Goal: Task Accomplishment & Management: Manage account settings

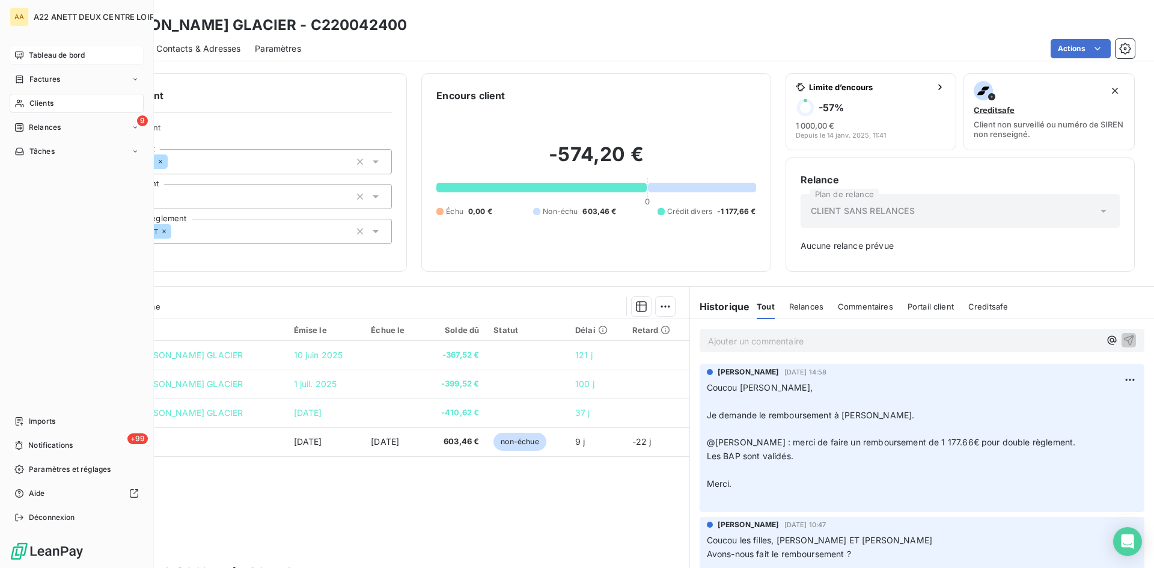
click at [40, 54] on span "Tableau de bord" at bounding box center [57, 55] width 56 height 11
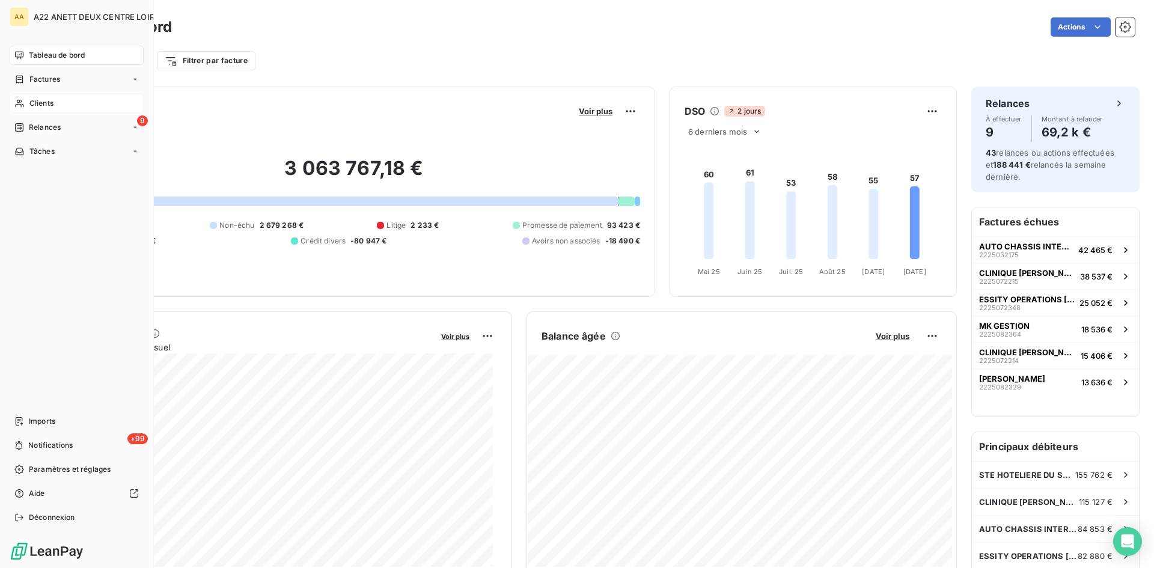
click at [29, 105] on span "Clients" at bounding box center [41, 103] width 24 height 11
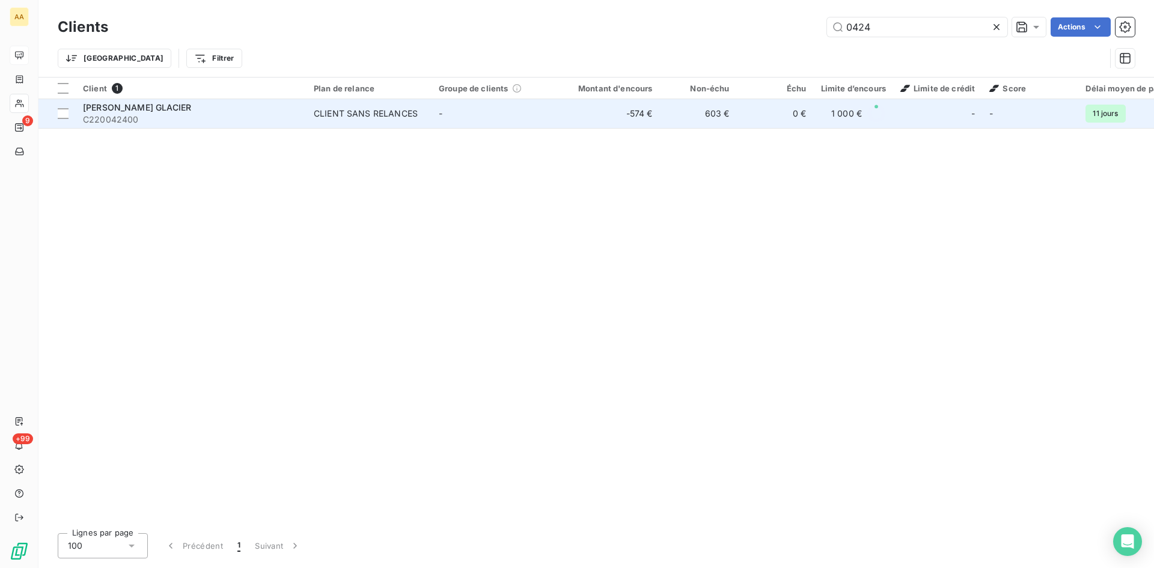
click at [385, 106] on td "CLIENT SANS RELANCES" at bounding box center [369, 113] width 125 height 29
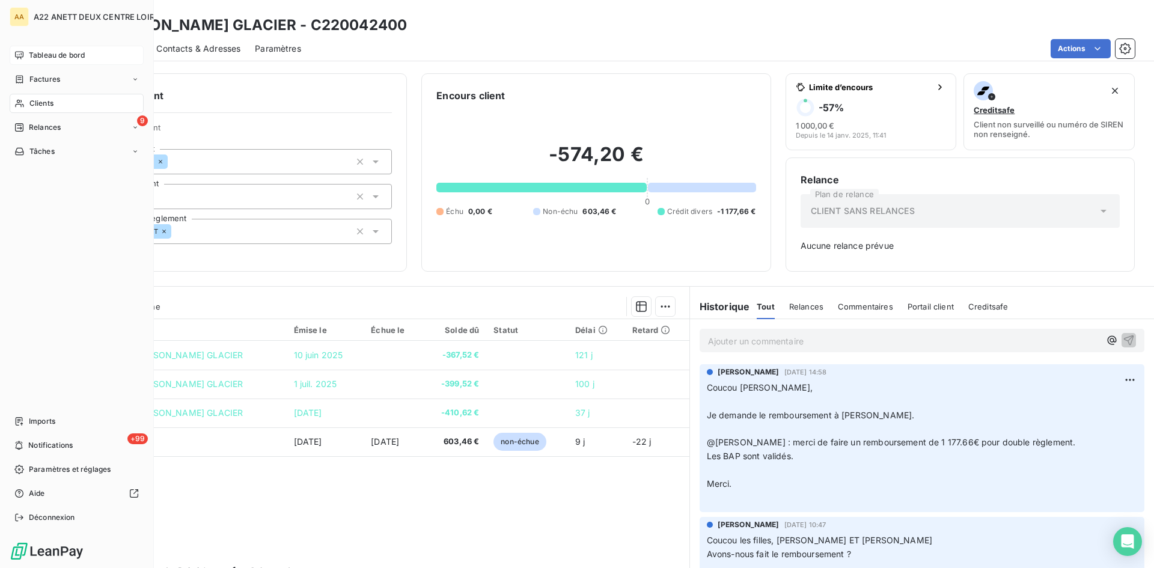
drag, startPoint x: 37, startPoint y: 105, endPoint x: 102, endPoint y: 69, distance: 74.3
click at [37, 105] on span "Clients" at bounding box center [41, 103] width 24 height 11
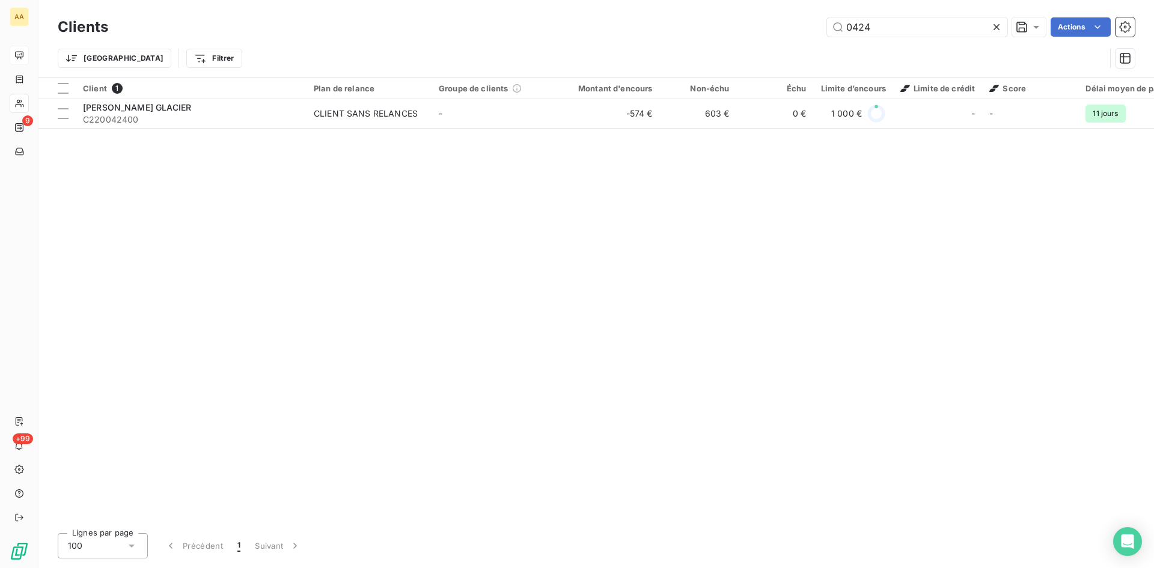
drag, startPoint x: 872, startPoint y: 31, endPoint x: 767, endPoint y: 25, distance: 105.4
click at [767, 25] on div "0424 Actions" at bounding box center [629, 26] width 1013 height 19
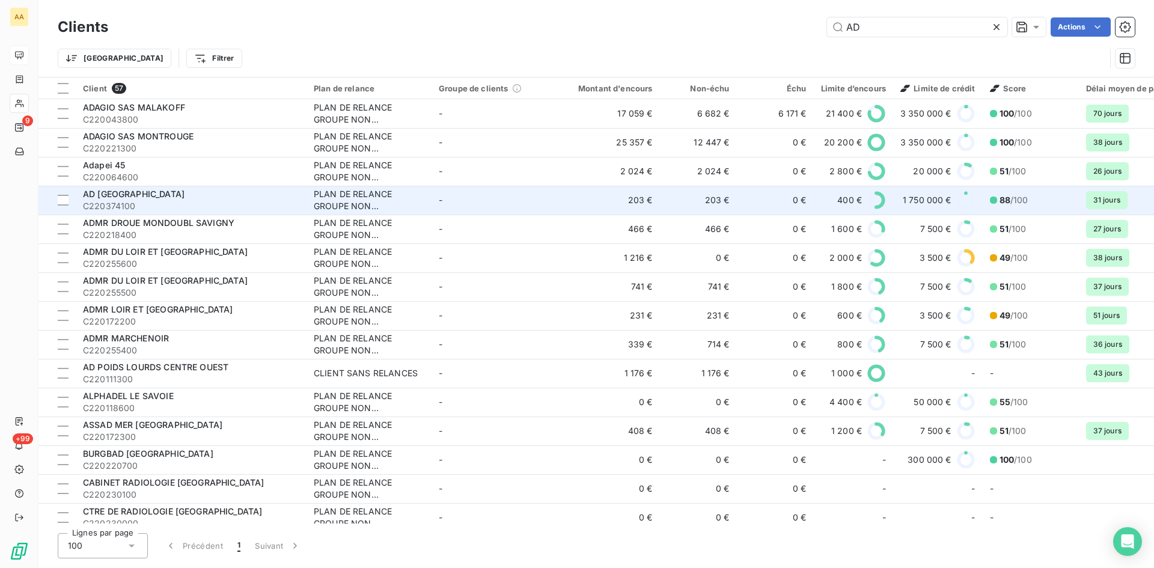
type input "AD"
click at [322, 205] on div "PLAN DE RELANCE GROUPE NON AUTOMATIQUE" at bounding box center [369, 200] width 111 height 24
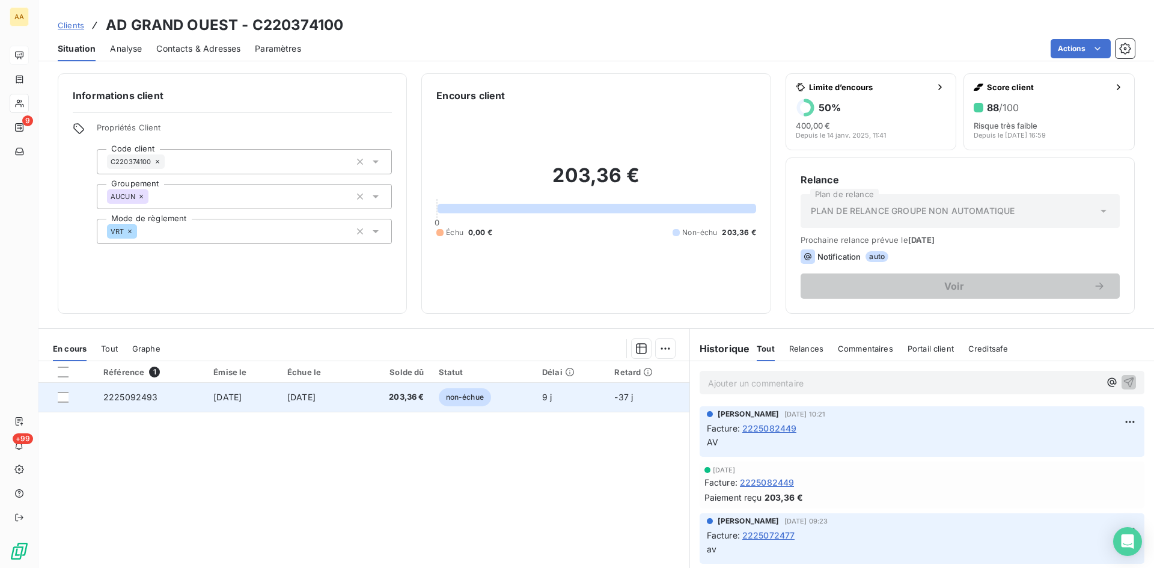
click at [138, 394] on span "2225092493" at bounding box center [130, 397] width 55 height 10
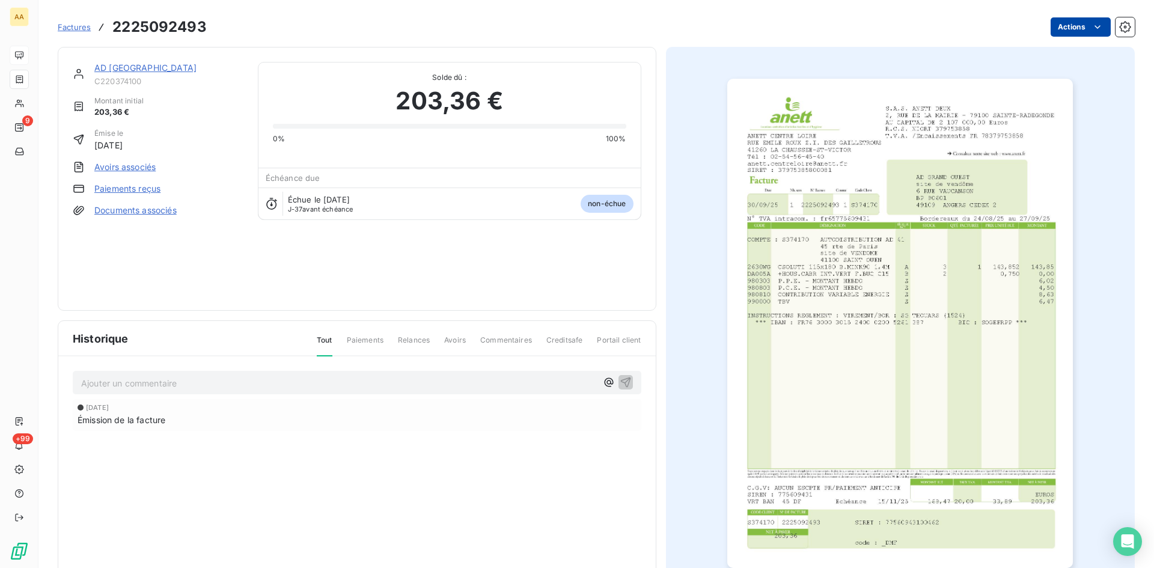
click at [1050, 31] on html "AA 9 +99 Factures 2225092493 Actions AD GRAND OUEST C220374100 Montant initial …" at bounding box center [577, 284] width 1154 height 568
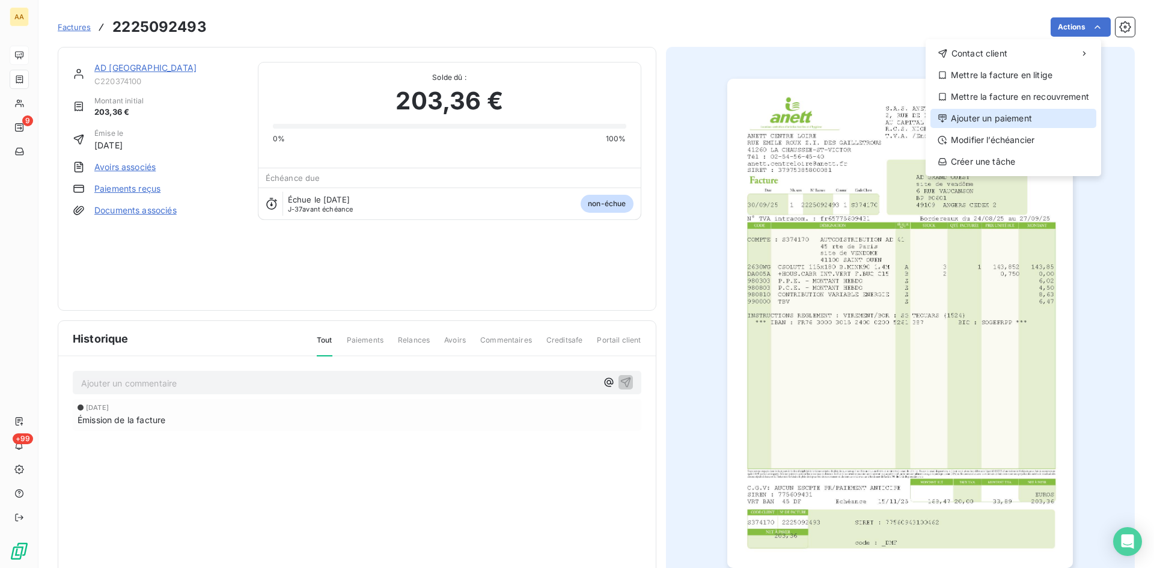
click at [1013, 121] on div "Ajouter un paiement" at bounding box center [1014, 118] width 166 height 19
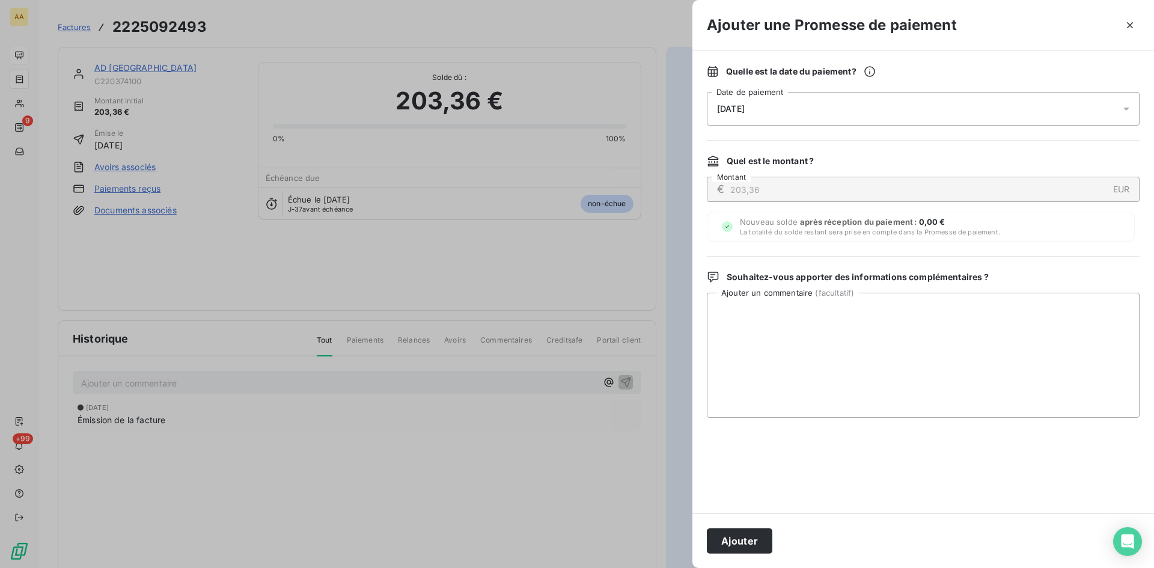
click at [737, 111] on span "[DATE]" at bounding box center [731, 109] width 28 height 10
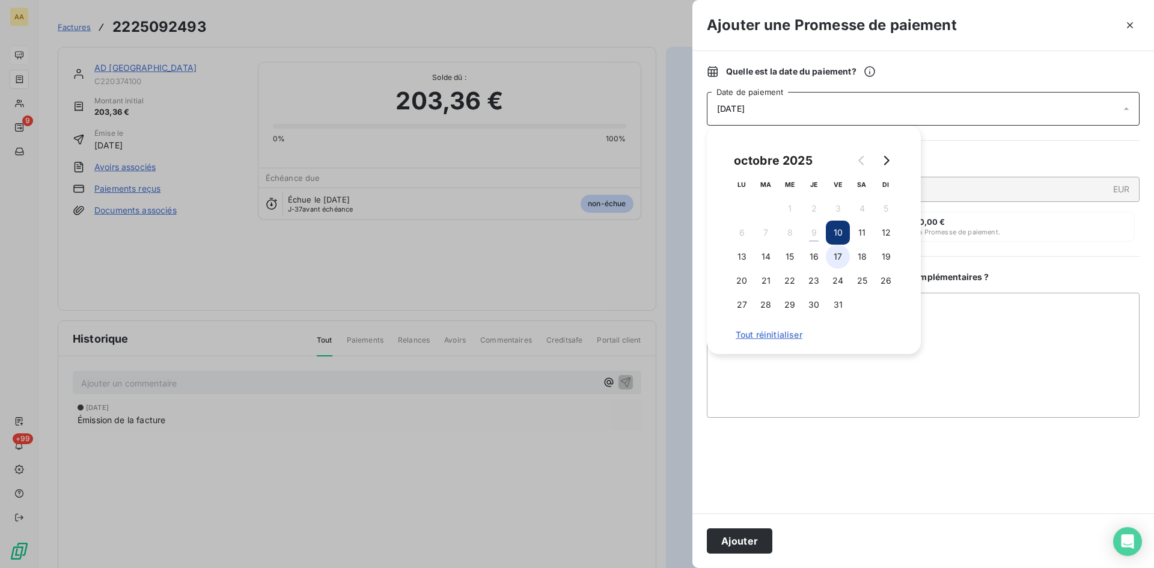
click at [836, 257] on button "17" at bounding box center [838, 257] width 24 height 24
click at [756, 533] on button "Ajouter" at bounding box center [740, 541] width 66 height 25
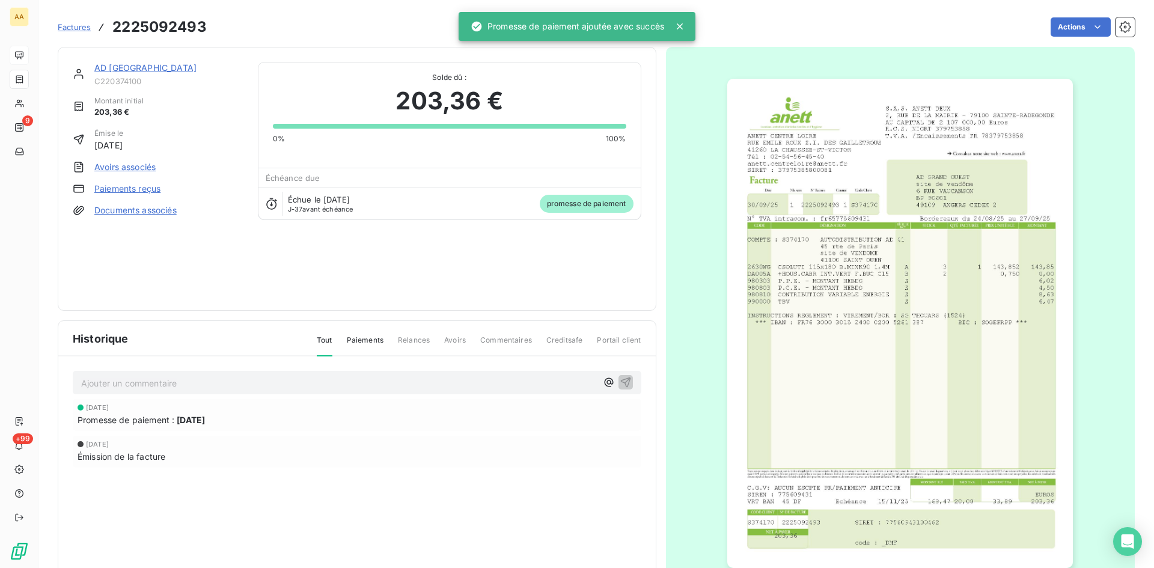
click at [331, 381] on p "Ajouter un commentaire ﻿" at bounding box center [339, 383] width 516 height 15
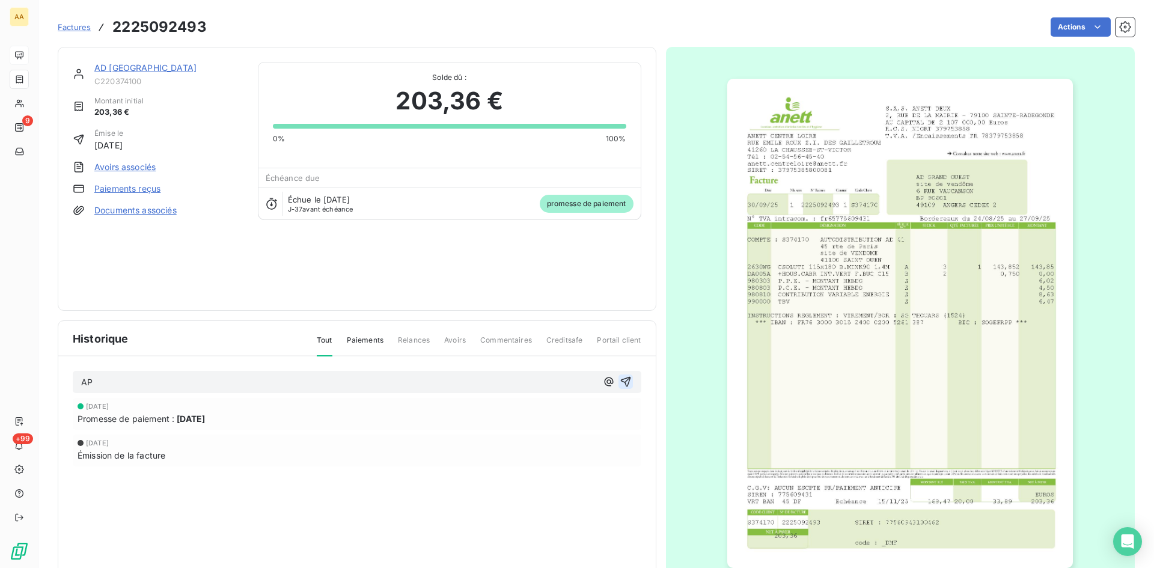
click at [620, 382] on icon "button" at bounding box center [626, 382] width 12 height 12
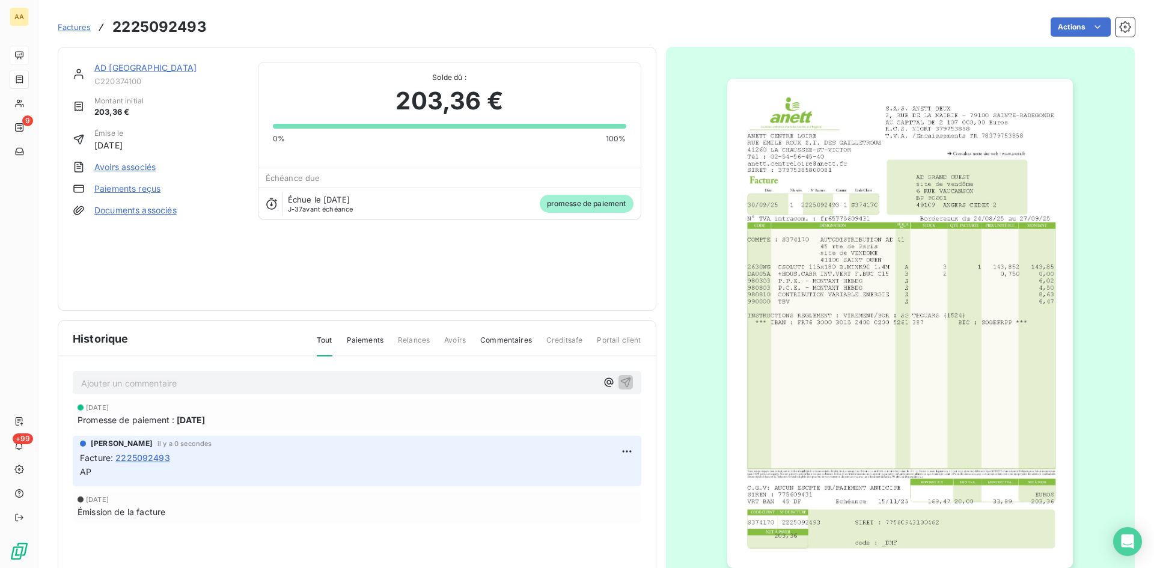
click at [136, 70] on link "AD [GEOGRAPHIC_DATA]" at bounding box center [145, 68] width 102 height 10
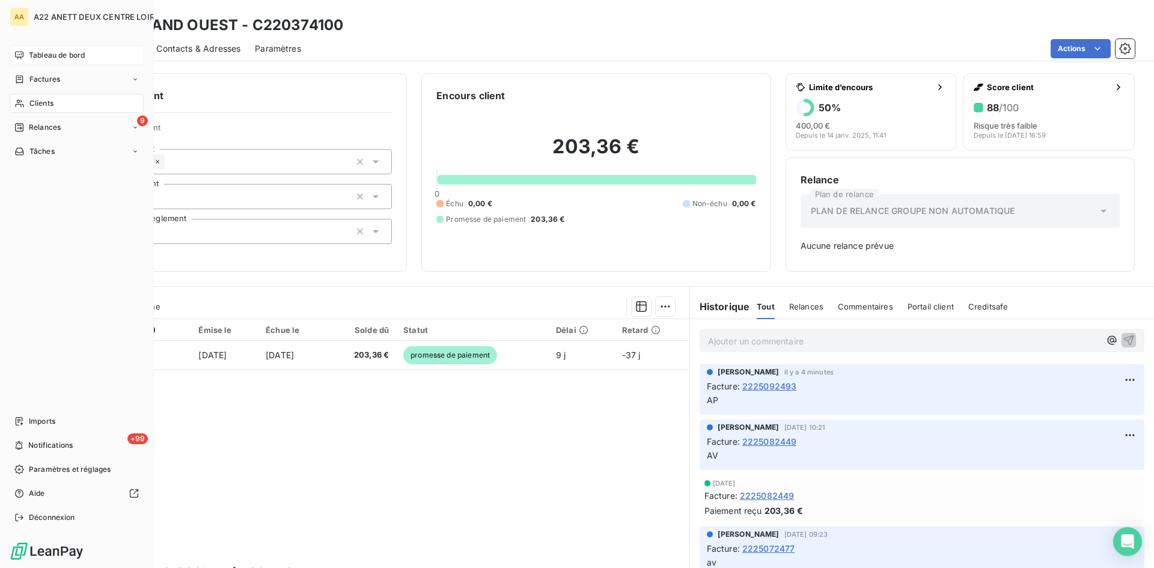
drag, startPoint x: 41, startPoint y: 106, endPoint x: 65, endPoint y: 92, distance: 27.5
click at [41, 106] on span "Clients" at bounding box center [41, 103] width 24 height 11
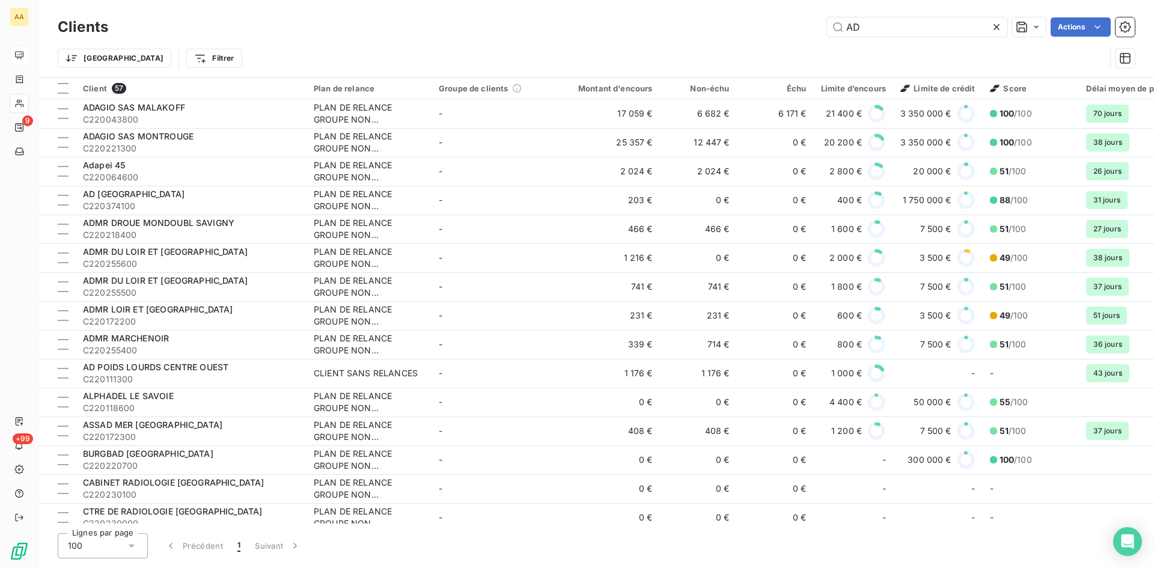
drag, startPoint x: 871, startPoint y: 27, endPoint x: 710, endPoint y: 48, distance: 161.9
click at [711, 47] on div "Clients AD Actions Trier Filtrer" at bounding box center [596, 45] width 1077 height 63
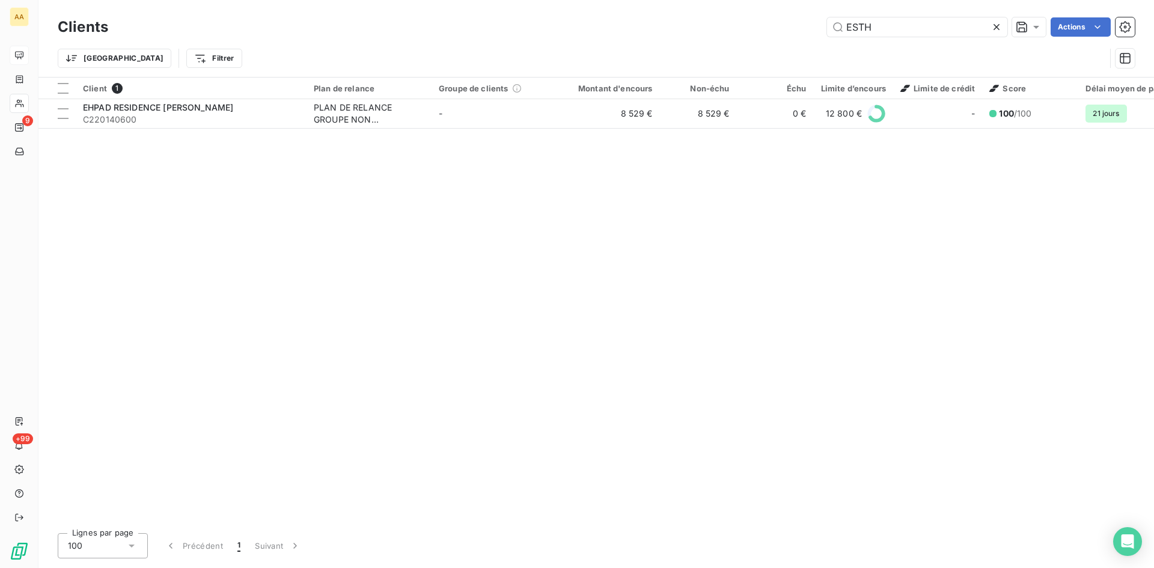
type input "ESTH"
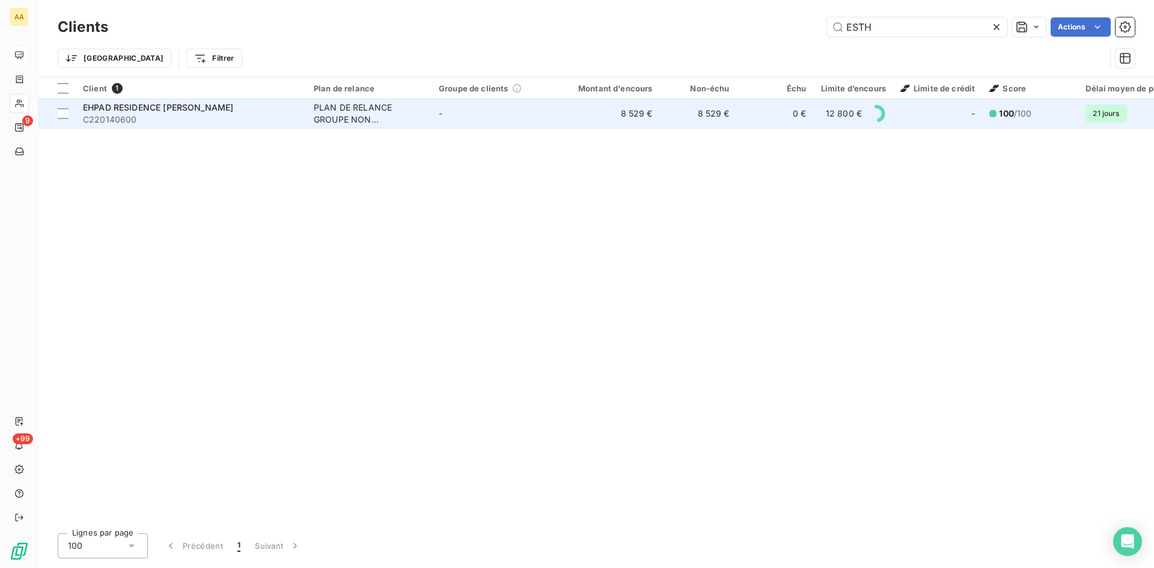
click at [217, 114] on span "C220140600" at bounding box center [191, 120] width 216 height 12
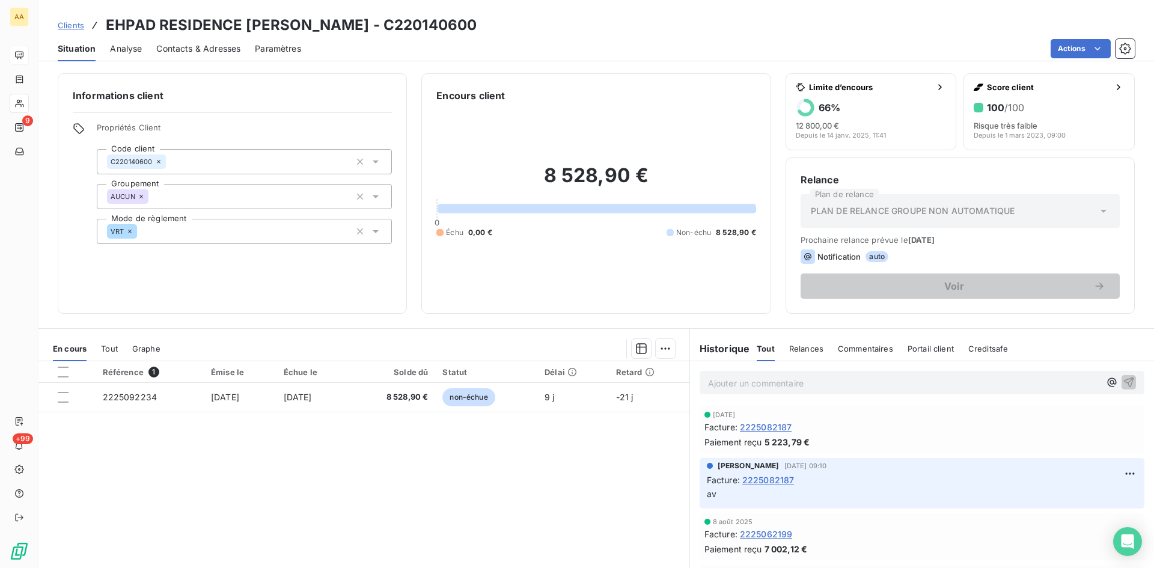
drag, startPoint x: 519, startPoint y: 25, endPoint x: 101, endPoint y: 24, distance: 417.9
click at [101, 24] on div "Clients EHPAD RESIDENCE [PERSON_NAME] - C220140600" at bounding box center [596, 25] width 1116 height 22
copy h3 "EHPAD RESIDENCE [PERSON_NAME] - C220140600"
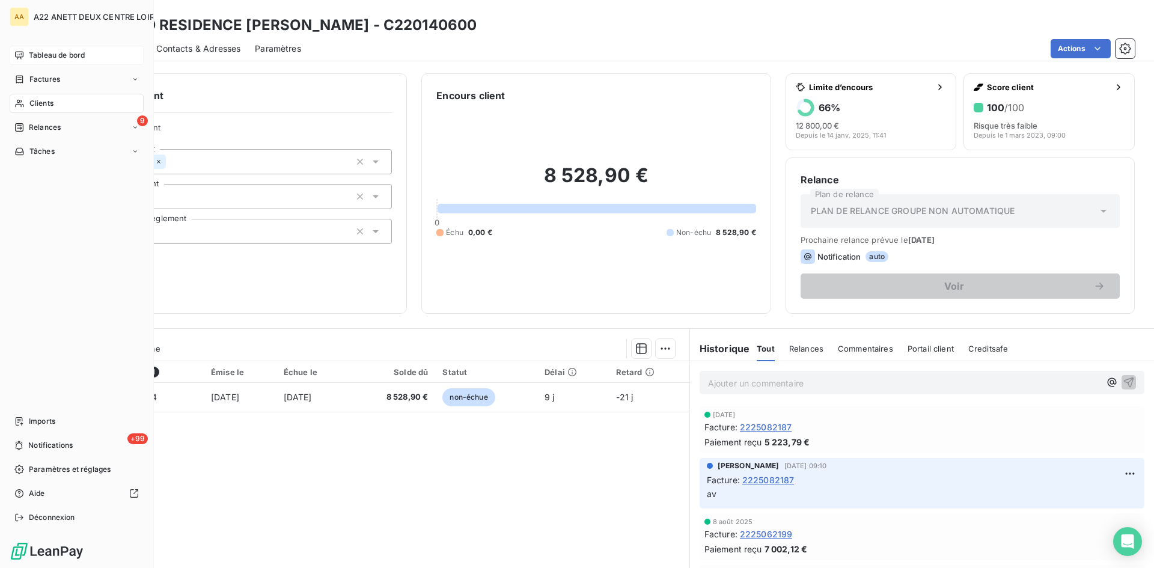
click at [27, 101] on div "Clients" at bounding box center [77, 103] width 134 height 19
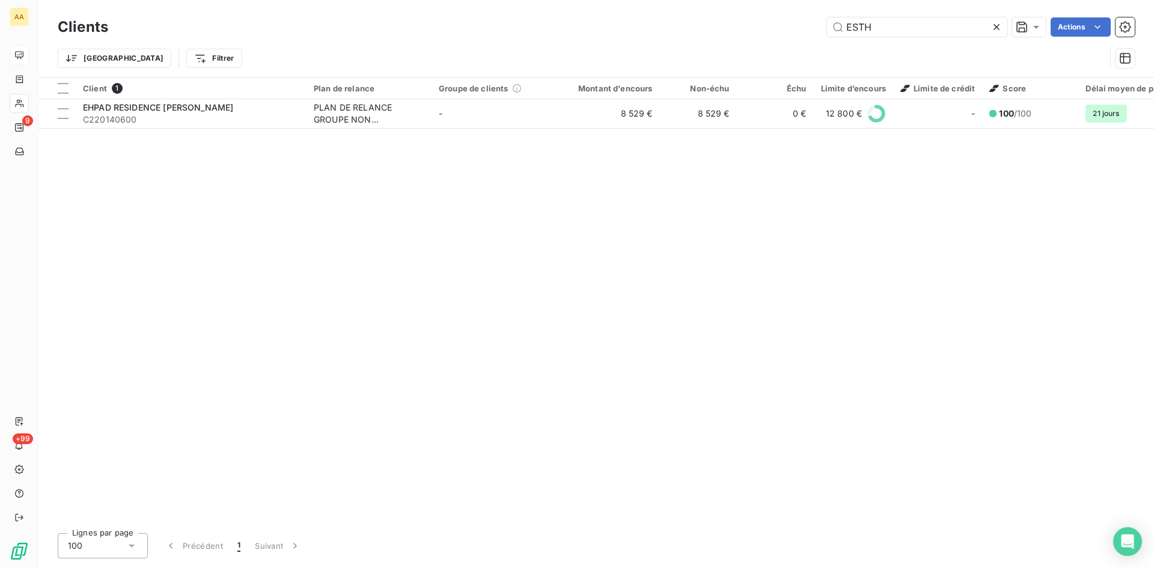
drag, startPoint x: 755, startPoint y: 30, endPoint x: 732, endPoint y: 29, distance: 23.5
click at [732, 29] on div "ESTH Actions" at bounding box center [629, 26] width 1013 height 19
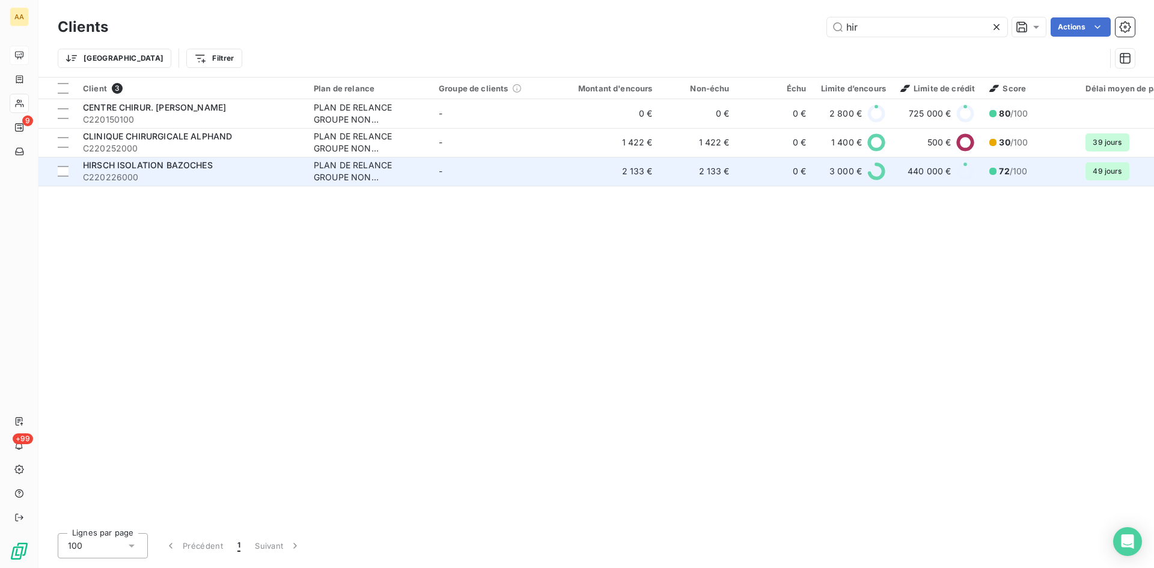
type input "hir"
click at [359, 174] on div "PLAN DE RELANCE GROUPE NON AUTOMATIQUE" at bounding box center [369, 171] width 111 height 24
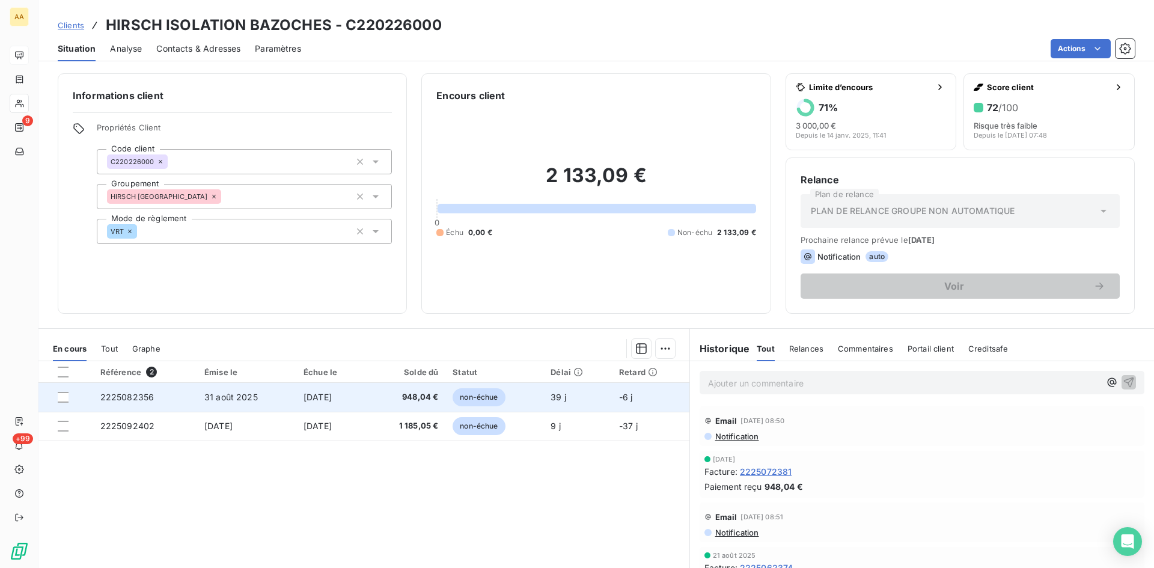
click at [122, 392] on span "2225082356" at bounding box center [127, 397] width 54 height 10
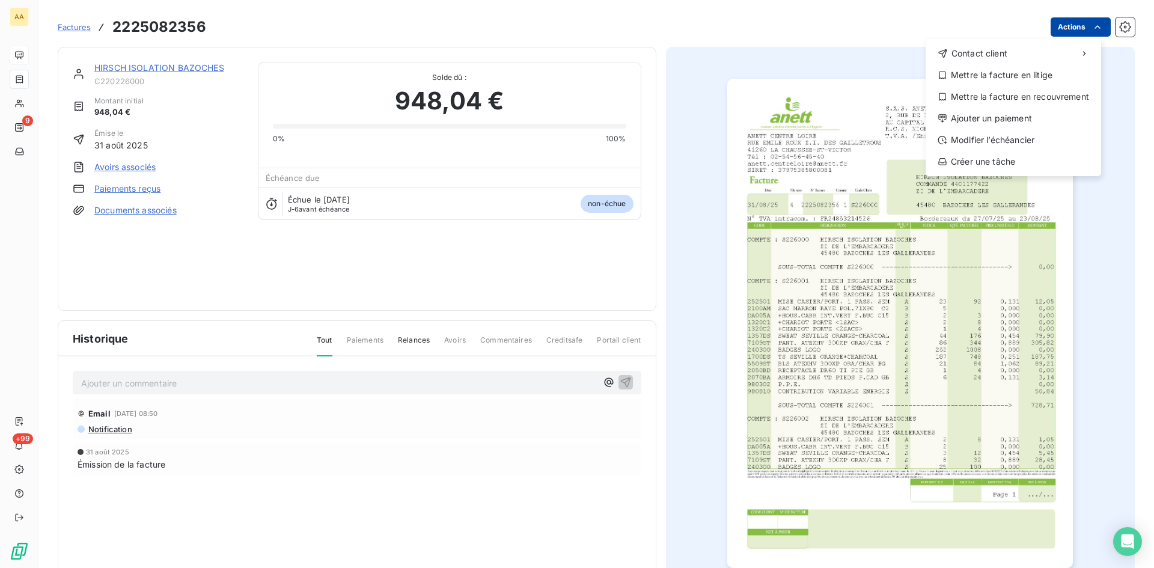
click at [1077, 29] on html "AA 9 +99 Factures [PHONE_NUMBER] Actions Contact client Mettre la facture en li…" at bounding box center [577, 284] width 1154 height 568
click at [981, 121] on div "Ajouter un paiement" at bounding box center [1014, 118] width 166 height 19
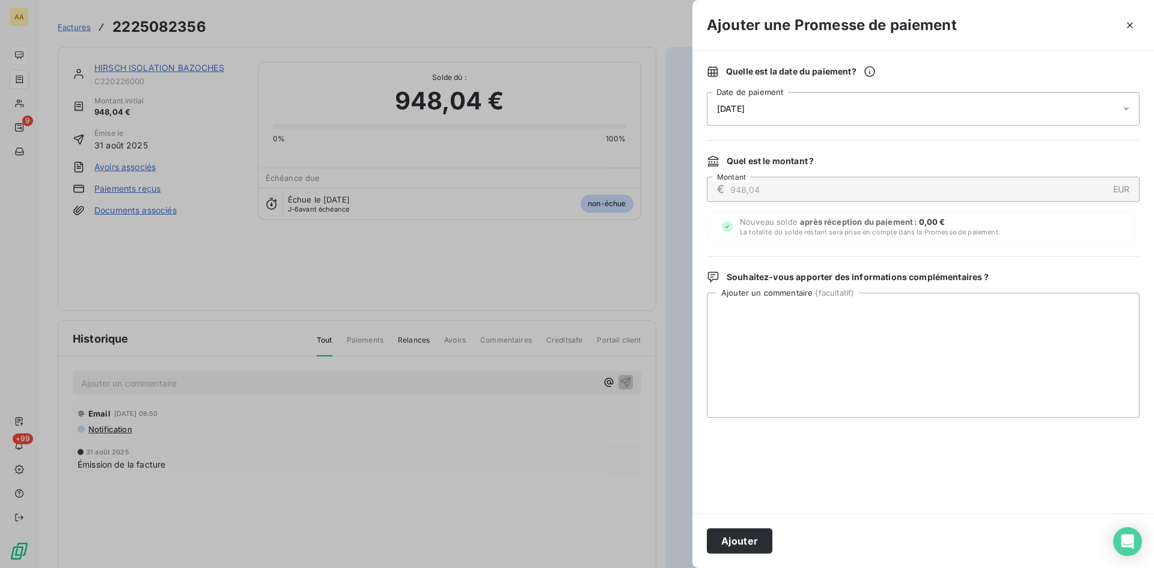
click at [734, 112] on span "[DATE]" at bounding box center [731, 109] width 28 height 10
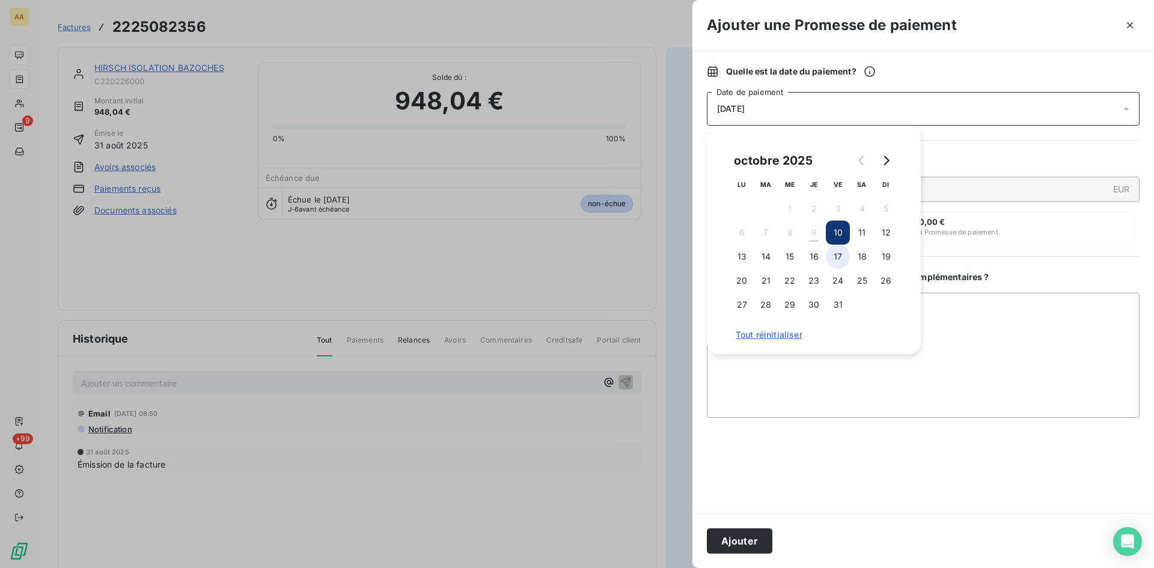
click at [844, 248] on button "17" at bounding box center [838, 257] width 24 height 24
click at [749, 537] on button "Ajouter" at bounding box center [740, 541] width 66 height 25
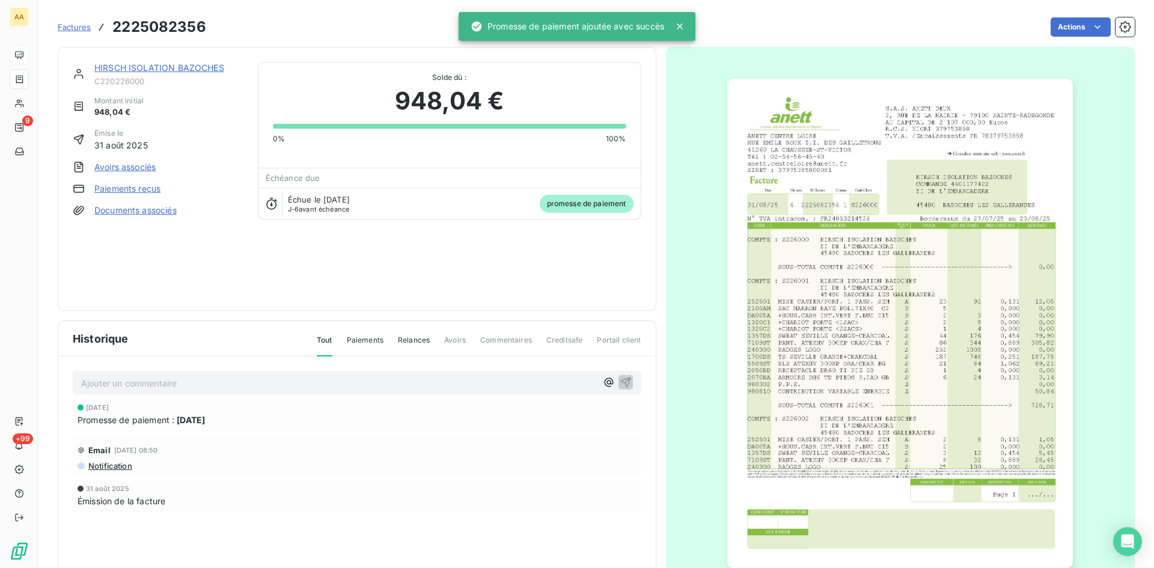
click at [417, 375] on div "Ajouter un commentaire ﻿" at bounding box center [339, 383] width 516 height 16
click at [410, 375] on div "Ajouter un commentaire ﻿" at bounding box center [339, 383] width 516 height 16
click at [401, 378] on p "Ajouter un commentaire ﻿" at bounding box center [339, 383] width 516 height 15
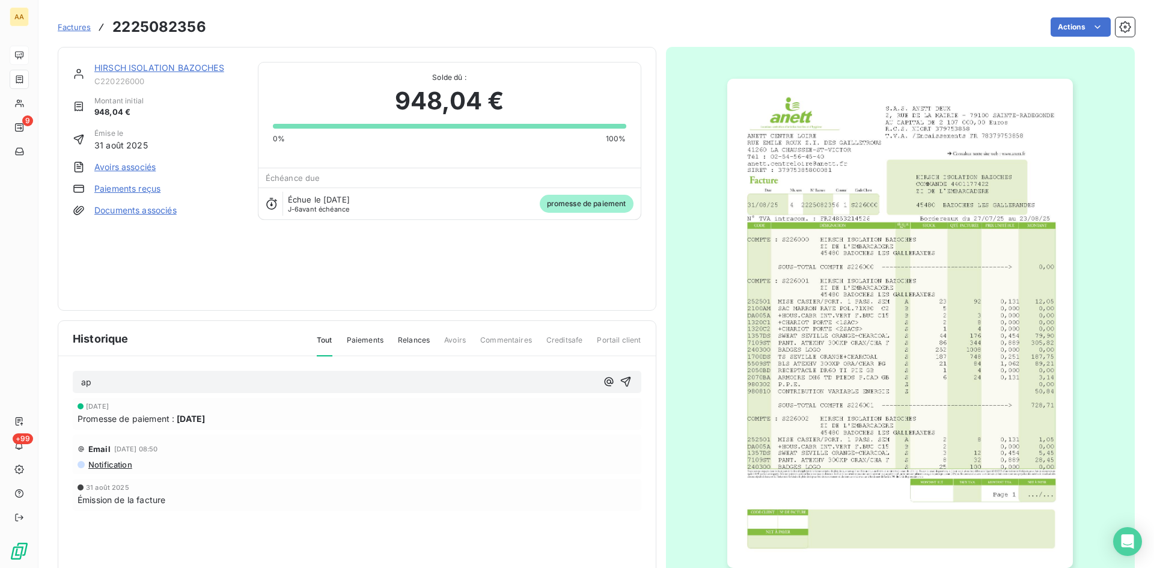
click at [613, 385] on div "ap" at bounding box center [357, 382] width 552 height 15
click at [204, 68] on link "HIRSCH ISOLATION BAZOCHES" at bounding box center [159, 68] width 130 height 10
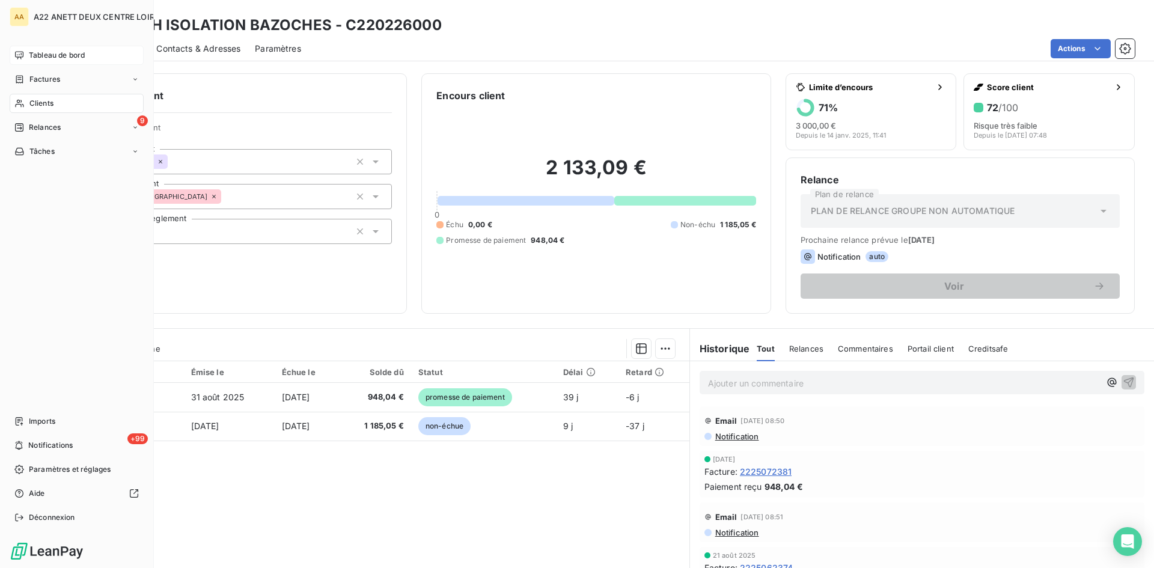
click at [29, 104] on span "Clients" at bounding box center [41, 103] width 24 height 11
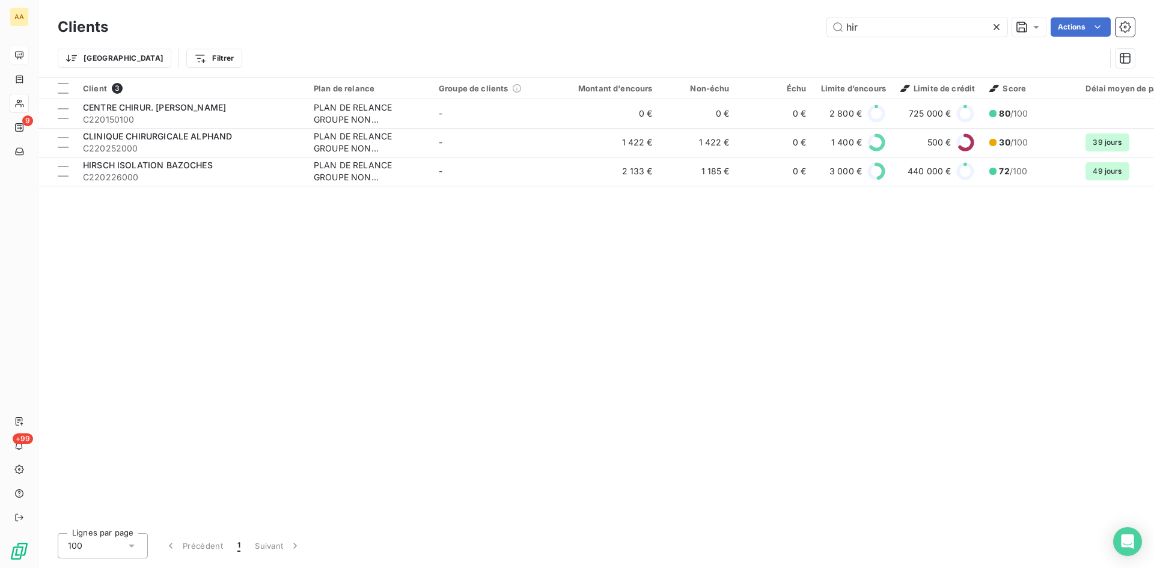
drag, startPoint x: 868, startPoint y: 26, endPoint x: 808, endPoint y: 29, distance: 59.6
click at [808, 29] on div "hir Actions" at bounding box center [629, 26] width 1013 height 19
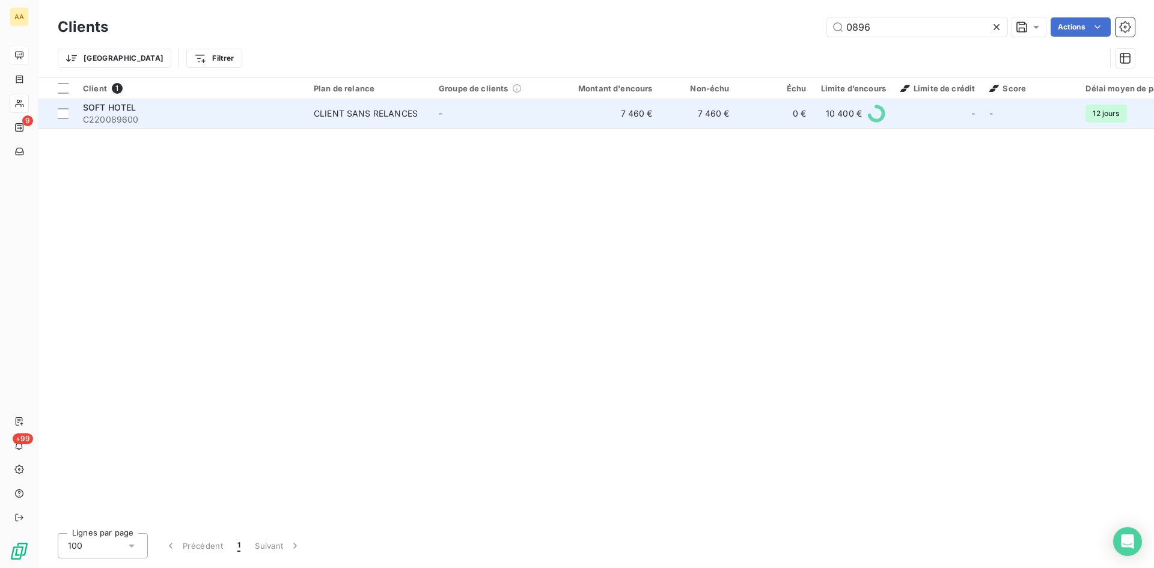
type input "0896"
click at [354, 115] on div "CLIENT SANS RELANCES" at bounding box center [366, 114] width 104 height 12
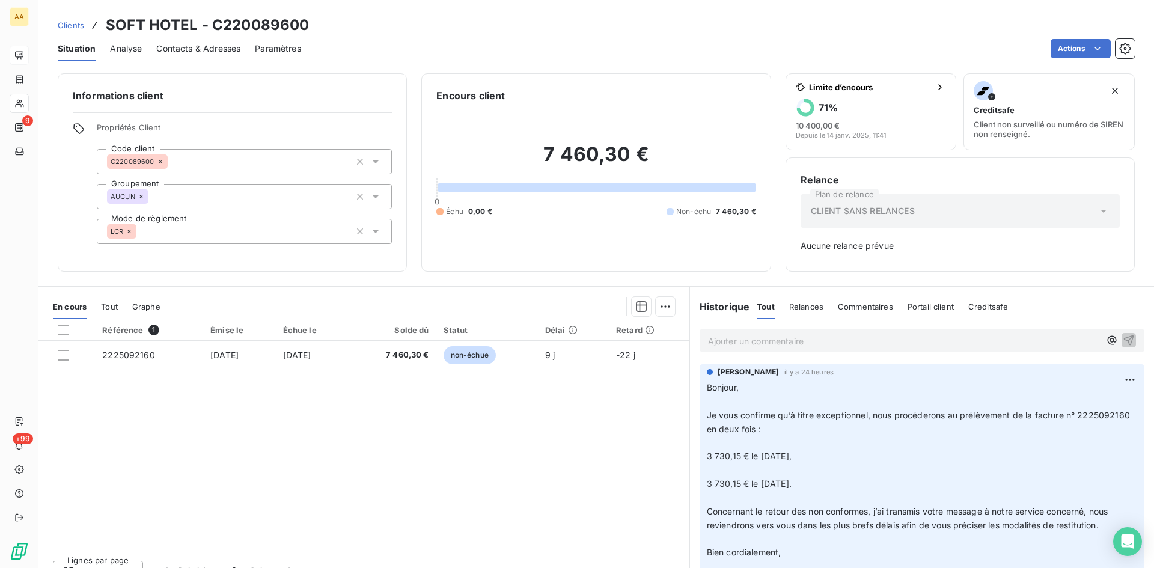
click at [726, 340] on p "Ajouter un commentaire ﻿" at bounding box center [904, 341] width 392 height 15
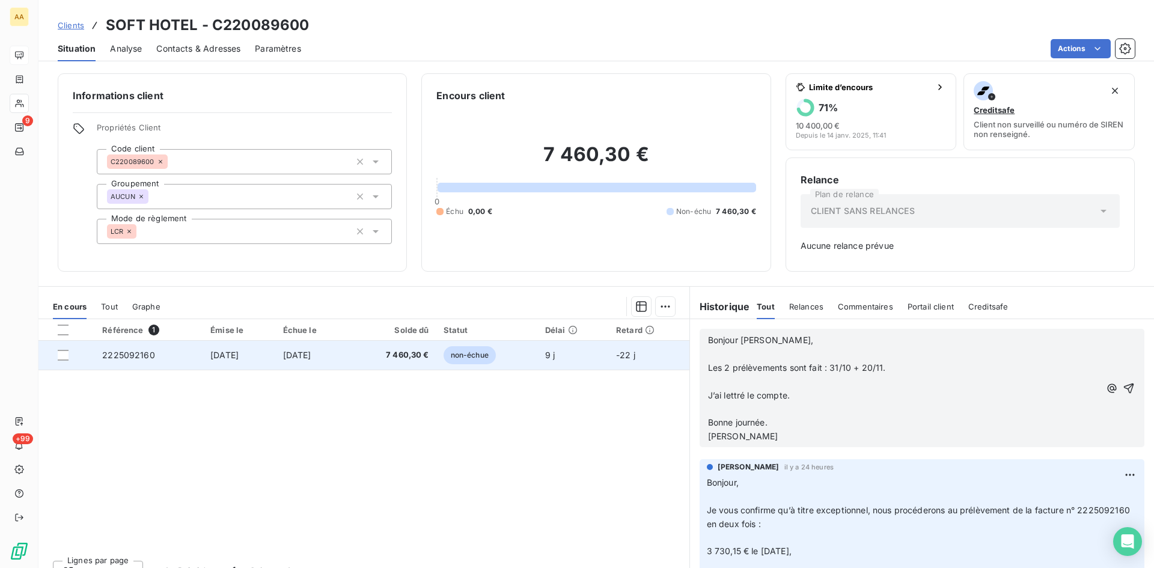
click at [117, 358] on span "2225092160" at bounding box center [128, 355] width 53 height 10
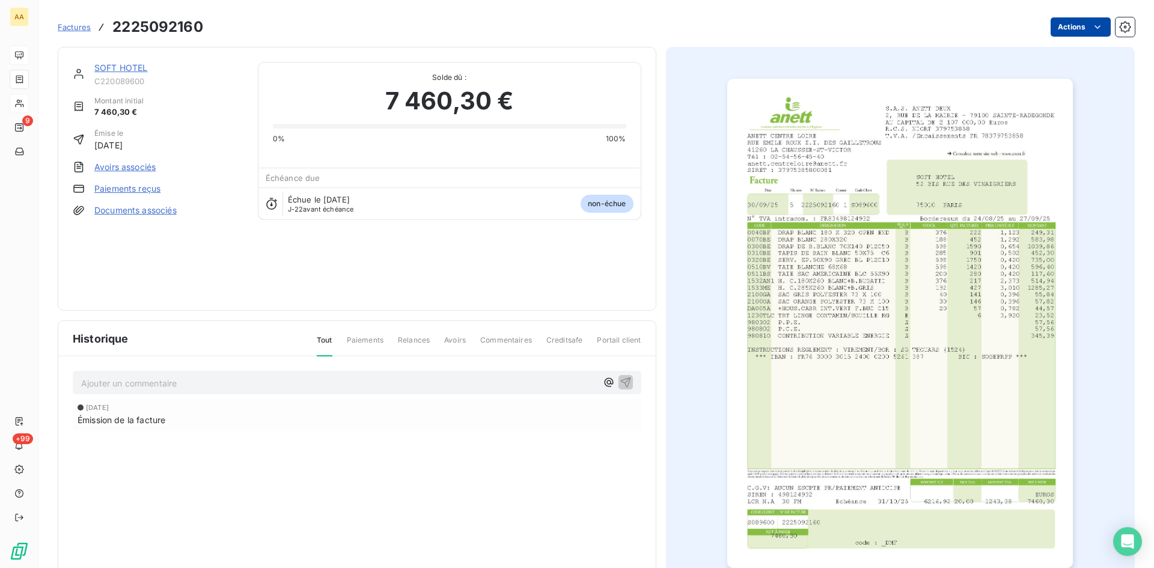
click at [1061, 31] on html "AA 9 +99 Factures 2225092160 Actions SOFT HOTEL C220089600 Montant initial 7 46…" at bounding box center [577, 284] width 1154 height 568
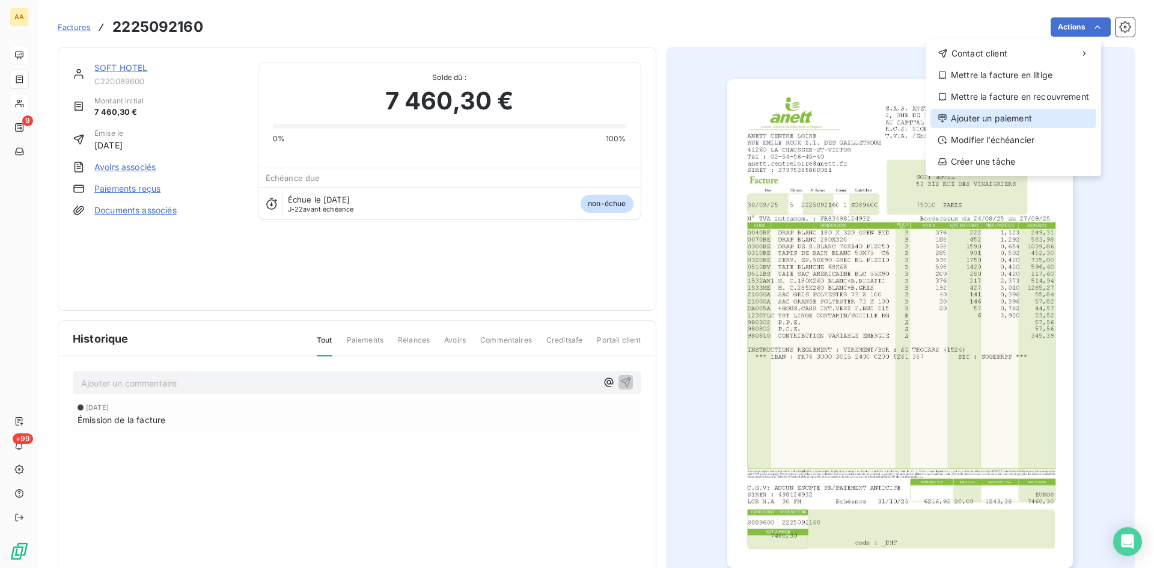
click at [993, 119] on div "Ajouter un paiement" at bounding box center [1014, 118] width 166 height 19
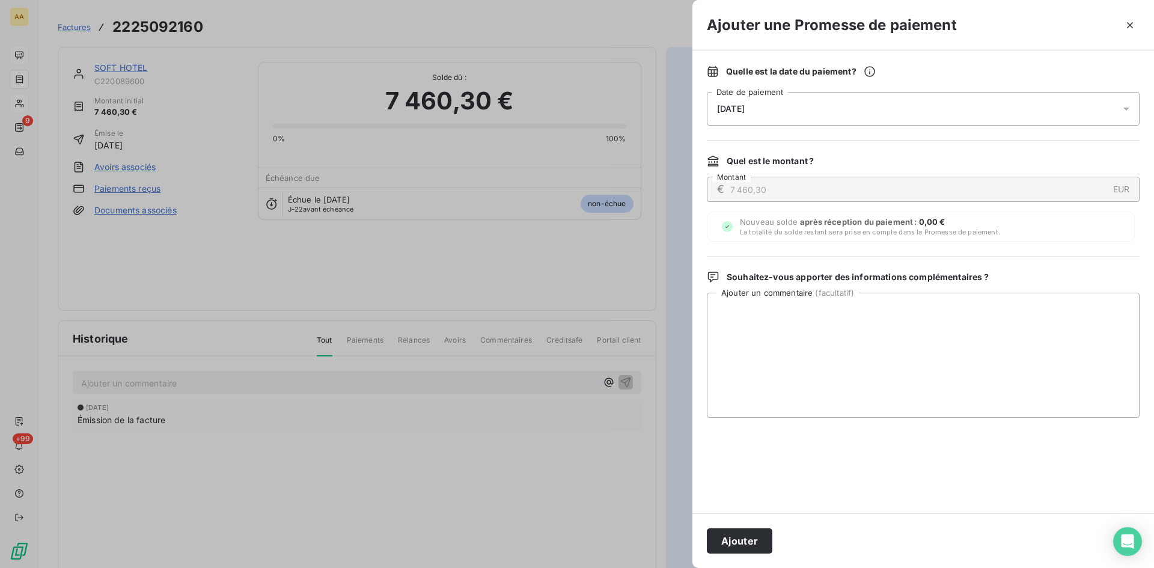
click at [756, 102] on div "[DATE]" at bounding box center [923, 109] width 433 height 34
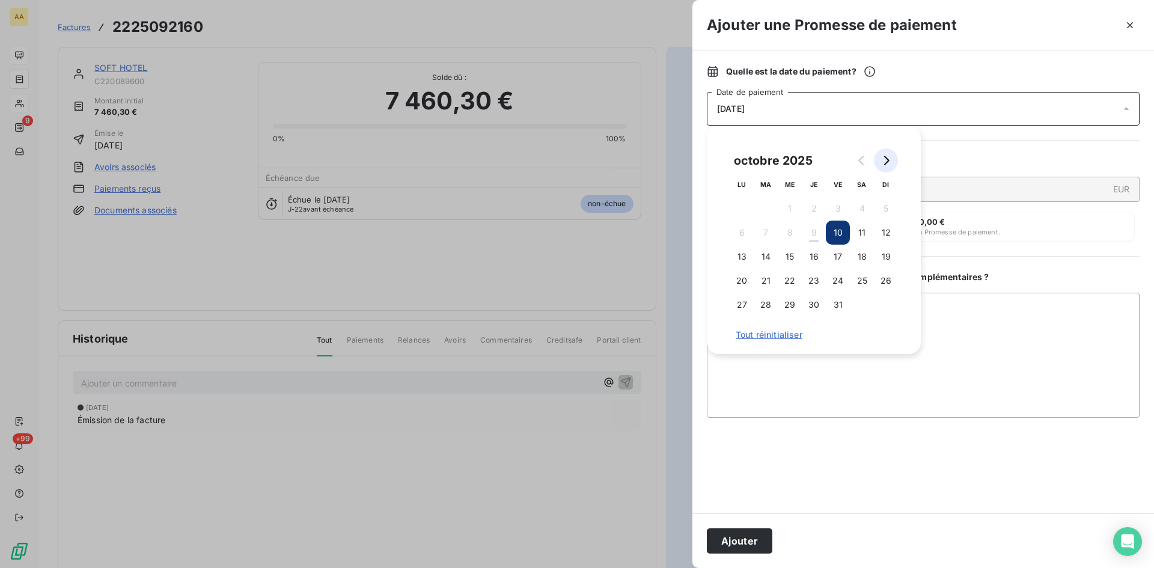
click at [883, 161] on icon "Go to next month" at bounding box center [886, 161] width 10 height 10
click at [838, 282] on button "21" at bounding box center [838, 281] width 24 height 24
click at [746, 538] on button "Ajouter" at bounding box center [740, 541] width 66 height 25
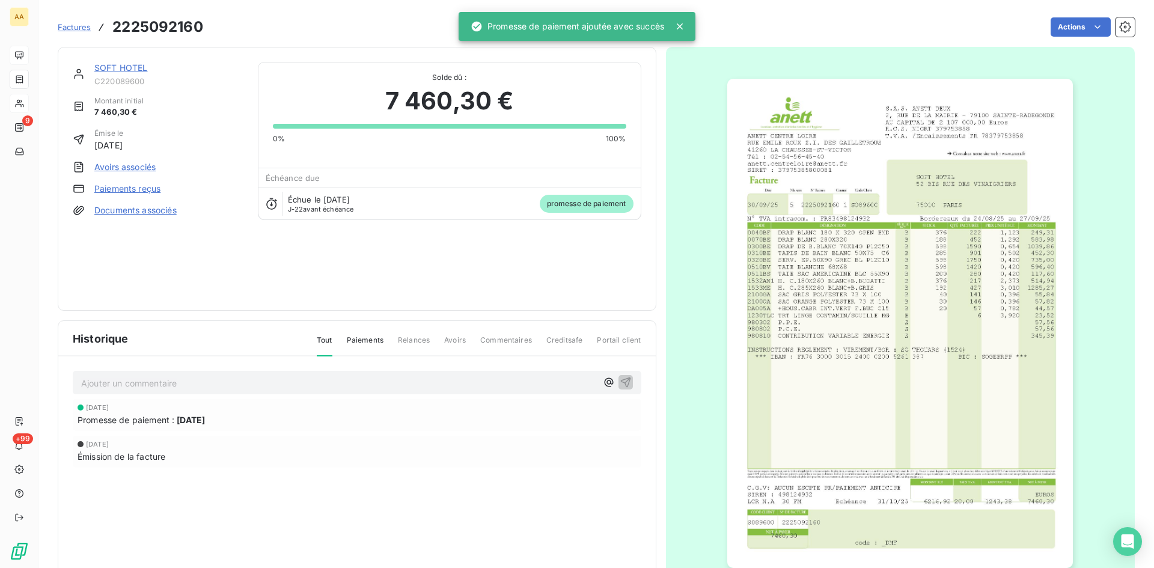
click at [119, 62] on div "SOFT HOTEL" at bounding box center [168, 68] width 149 height 12
click at [120, 66] on link "SOFT HOTEL" at bounding box center [121, 68] width 54 height 10
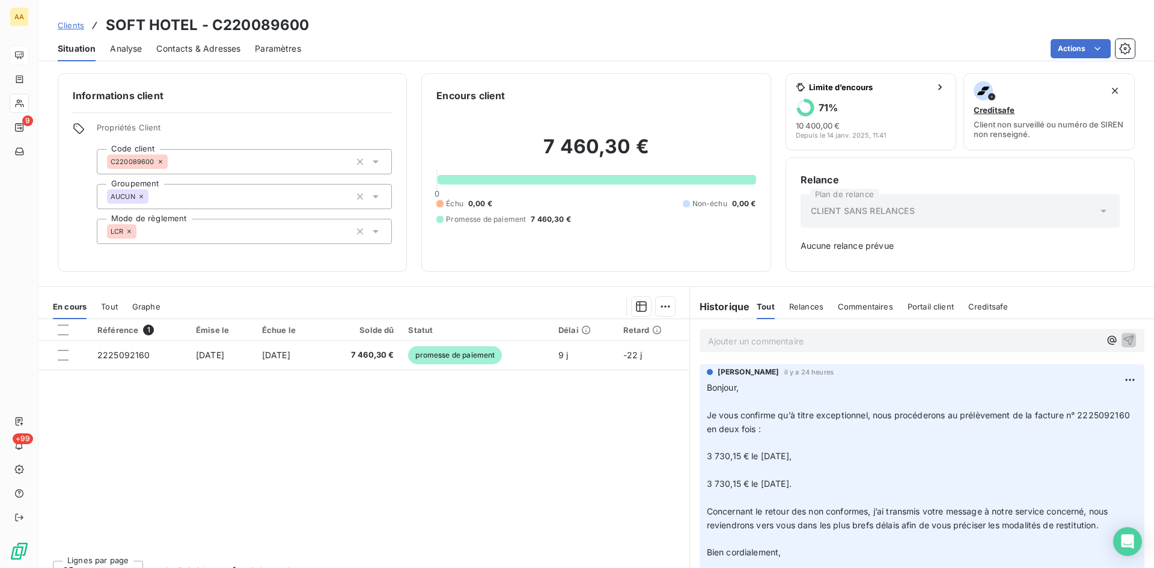
click at [719, 342] on p "Ajouter un commentaire ﻿" at bounding box center [904, 341] width 392 height 15
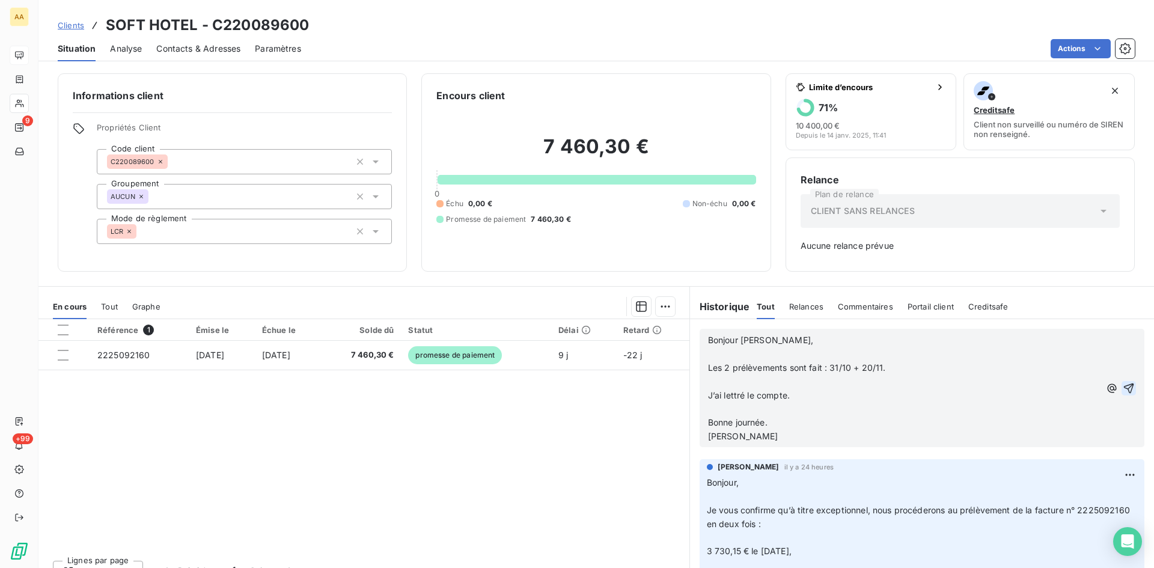
click at [1124, 385] on icon "button" at bounding box center [1129, 388] width 10 height 10
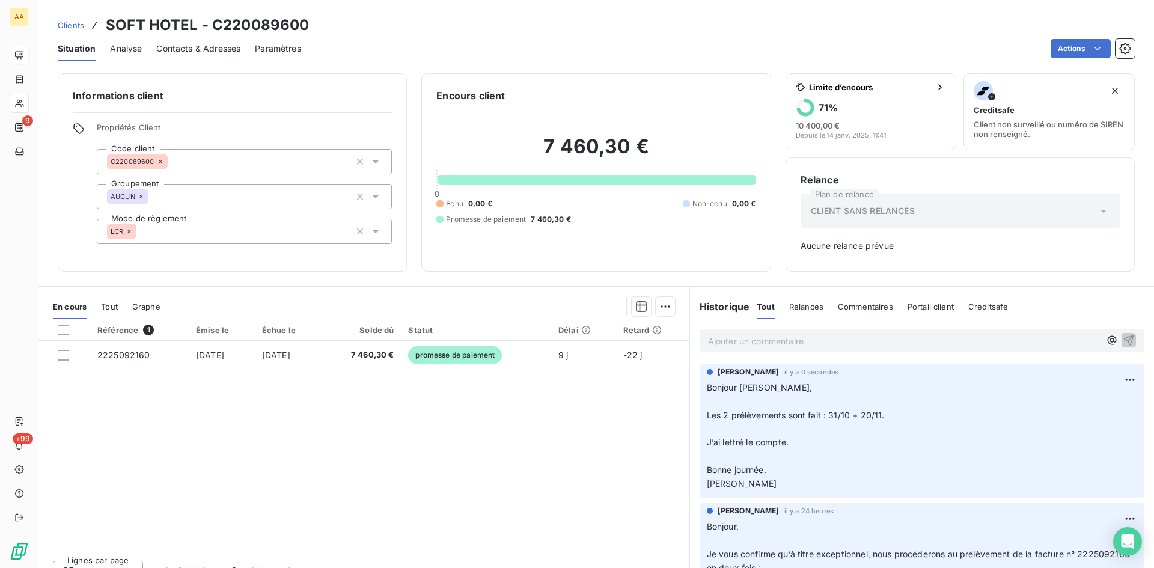
click at [499, 459] on div "Référence 1 Émise le Échue le Solde dû Statut Délai Retard 2225092160 [DATE] [D…" at bounding box center [363, 434] width 651 height 231
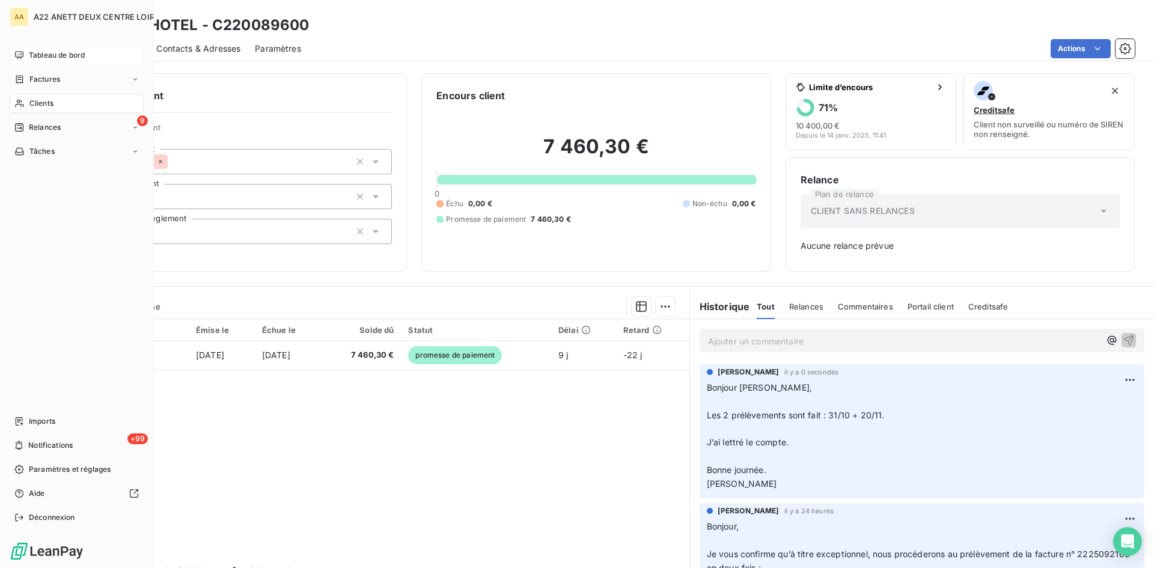
click at [28, 54] on div "Tableau de bord" at bounding box center [77, 55] width 134 height 19
